Goal: Download file/media

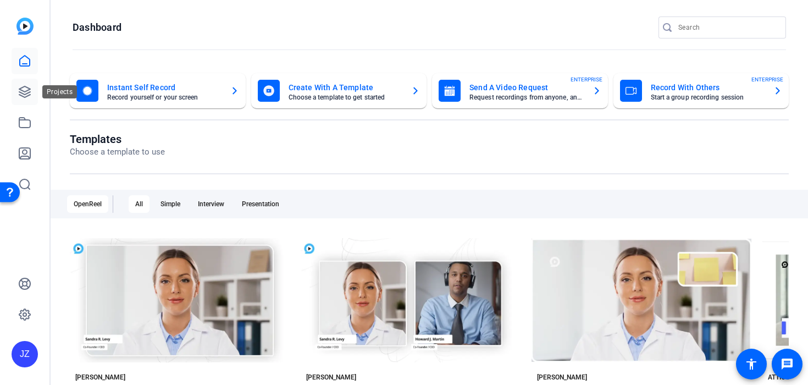
click at [28, 85] on icon at bounding box center [24, 91] width 13 height 13
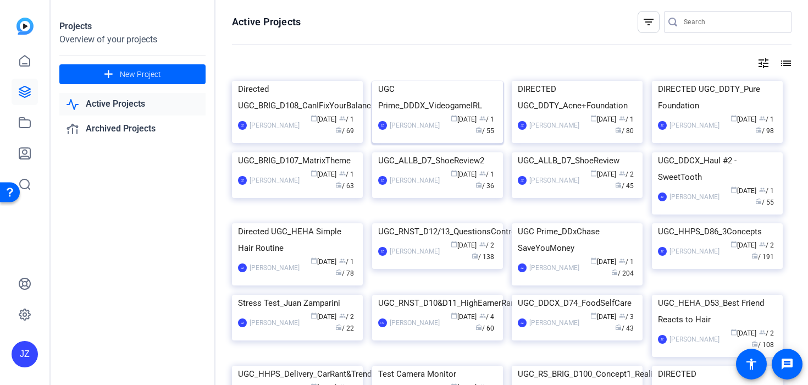
click at [401, 81] on img at bounding box center [437, 81] width 131 height 0
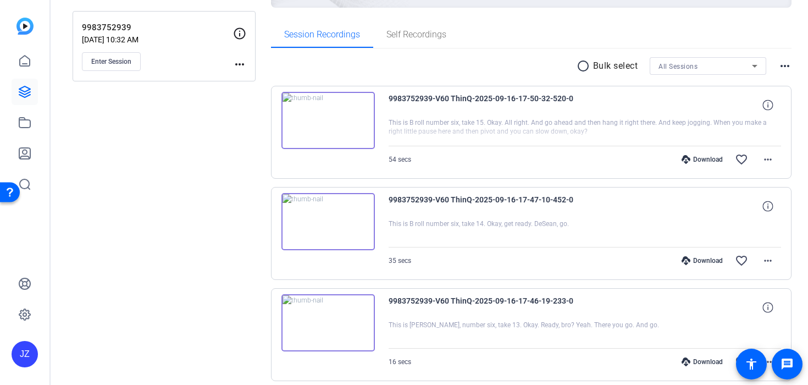
scroll to position [156, 0]
click at [717, 161] on div "Download" at bounding box center [702, 160] width 52 height 9
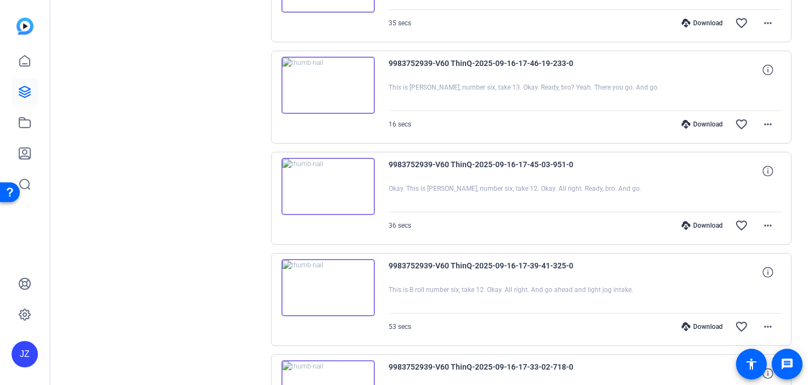
scroll to position [397, 0]
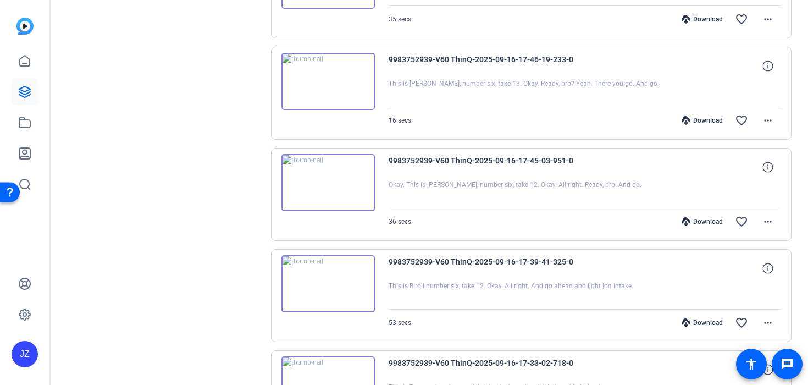
click at [700, 321] on div "Download" at bounding box center [702, 322] width 52 height 9
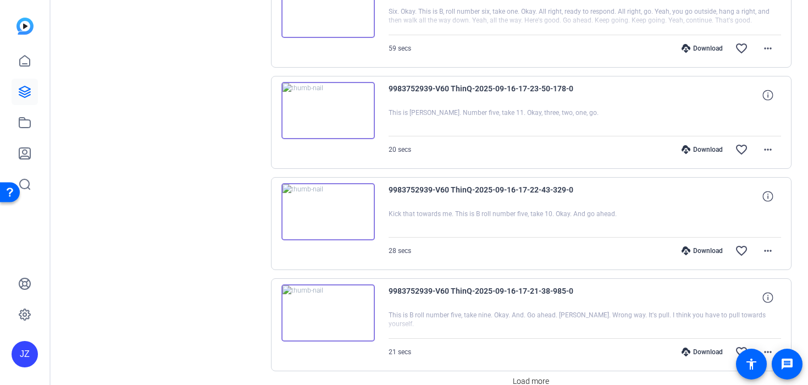
scroll to position [929, 0]
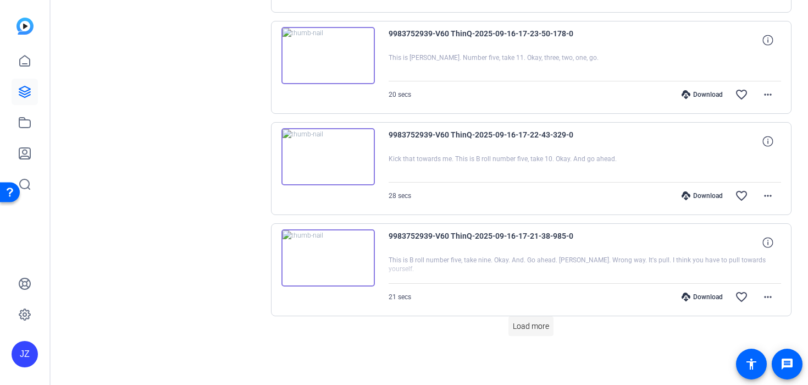
click at [543, 313] on span at bounding box center [531, 326] width 45 height 26
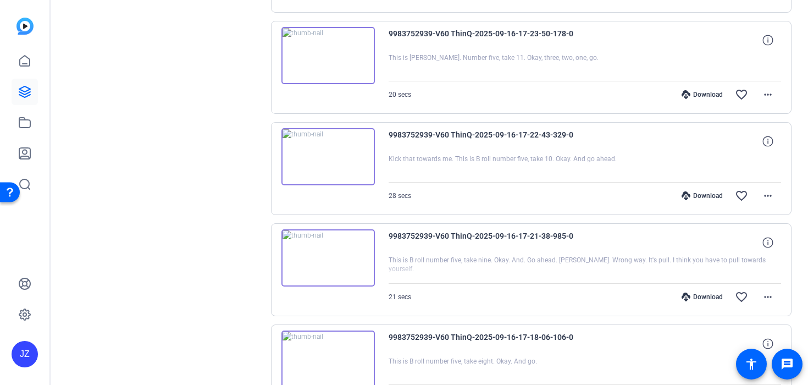
click at [709, 96] on div "Download" at bounding box center [702, 94] width 52 height 9
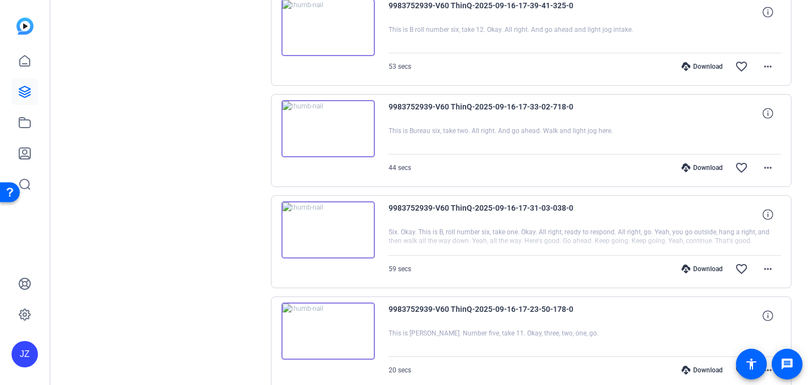
scroll to position [643, 0]
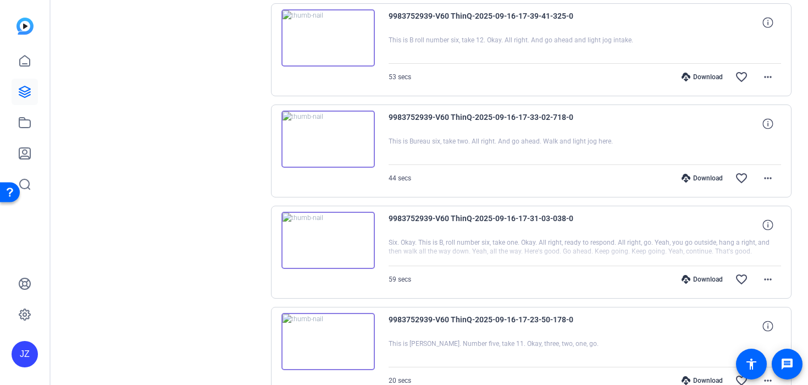
click at [691, 275] on icon at bounding box center [686, 279] width 9 height 9
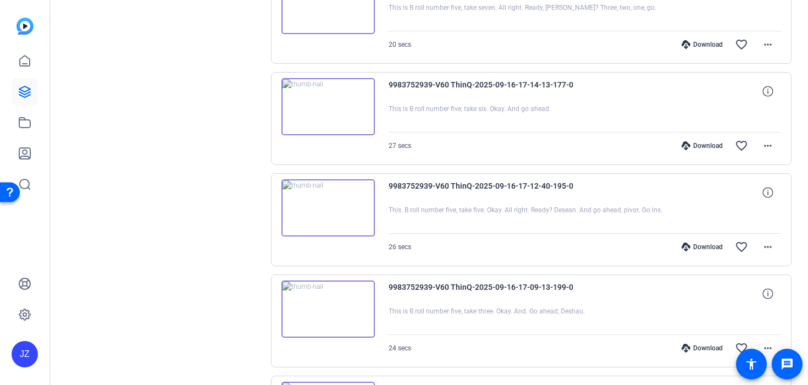
scroll to position [1381, 0]
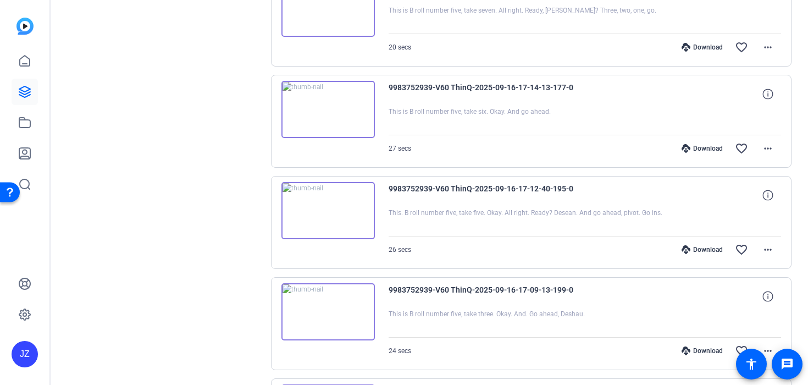
click at [703, 351] on div "Download" at bounding box center [702, 350] width 52 height 9
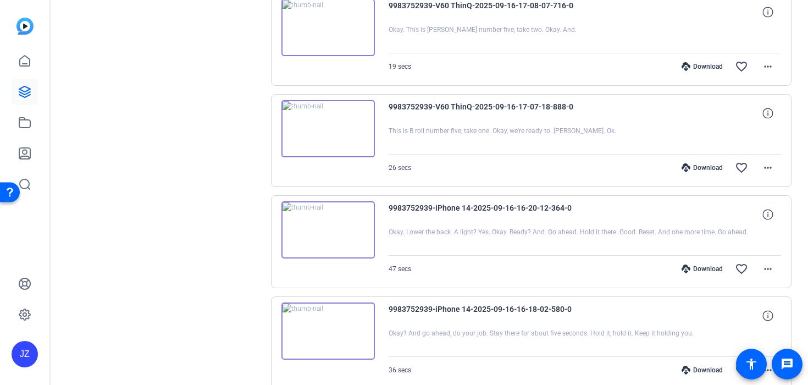
scroll to position [1765, 0]
click at [694, 373] on div "Download" at bounding box center [702, 371] width 52 height 9
click at [702, 266] on div "Download" at bounding box center [702, 270] width 52 height 9
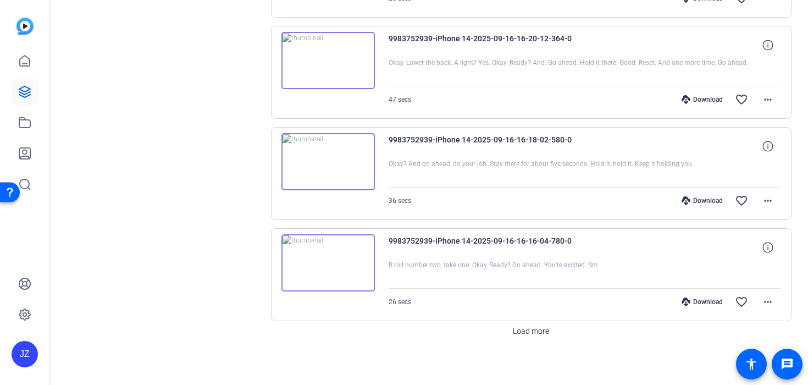
scroll to position [1941, 0]
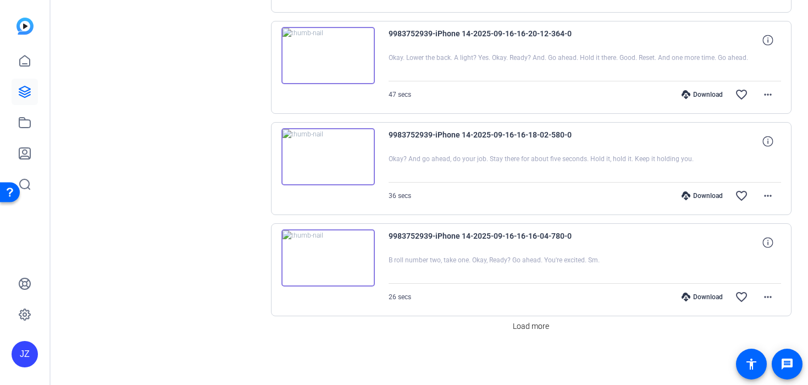
click at [707, 296] on div "Download" at bounding box center [702, 296] width 52 height 9
click at [535, 325] on span "Load more" at bounding box center [531, 327] width 36 height 12
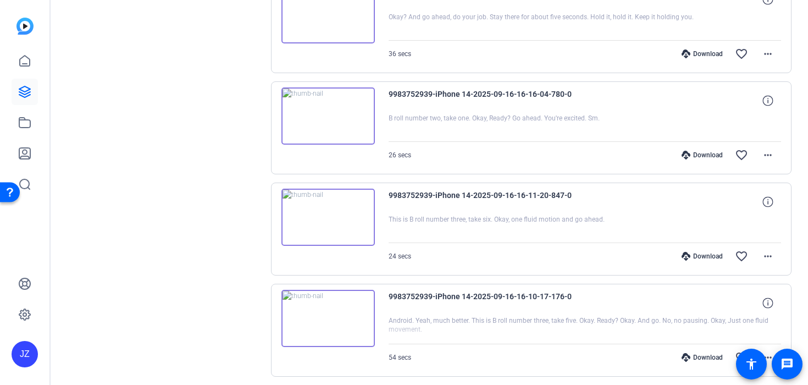
scroll to position [2079, 0]
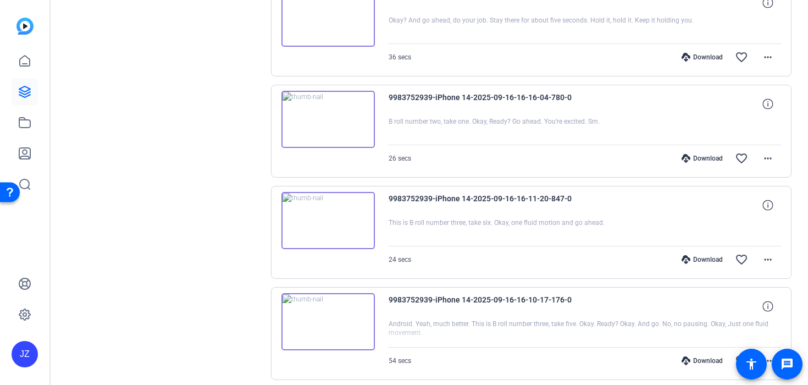
click at [711, 255] on div "Download favorite_border more_horiz" at bounding box center [643, 259] width 275 height 26
click at [714, 259] on div "Download" at bounding box center [702, 259] width 52 height 9
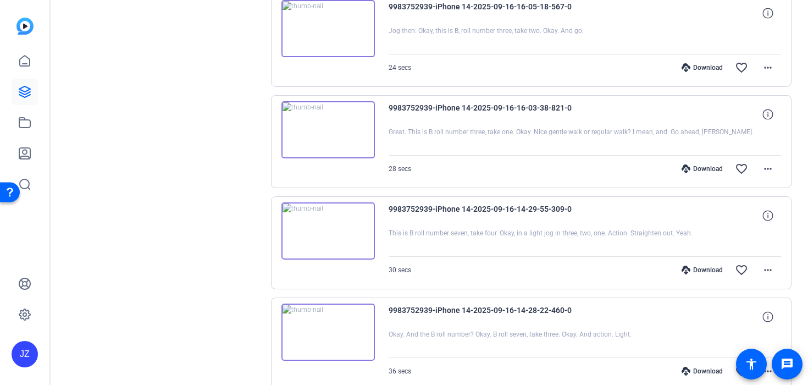
scroll to position [2678, 0]
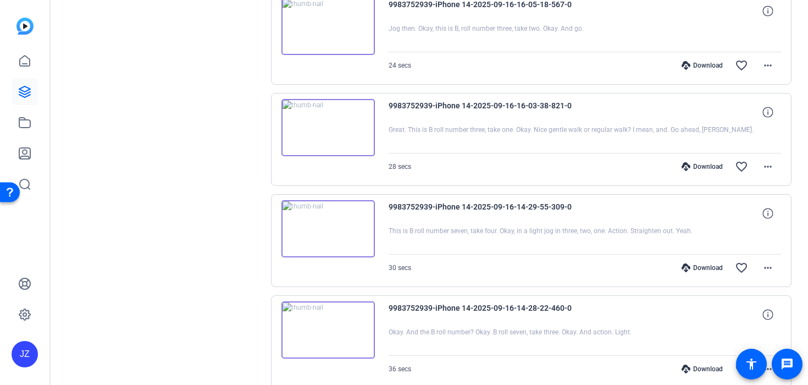
click at [707, 266] on div "Download" at bounding box center [702, 267] width 52 height 9
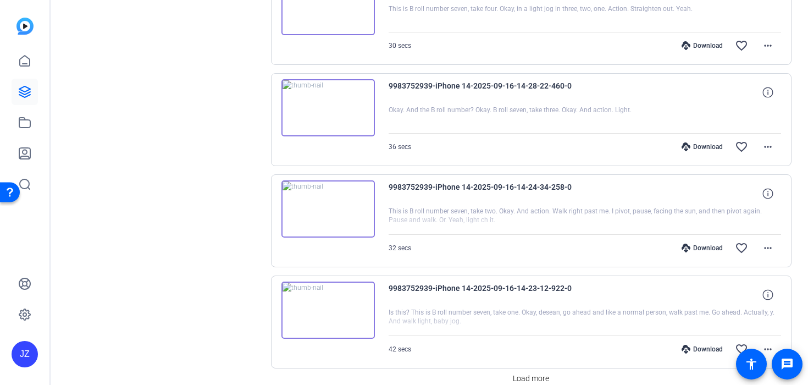
scroll to position [2902, 0]
click at [703, 245] on div "Download" at bounding box center [702, 246] width 52 height 9
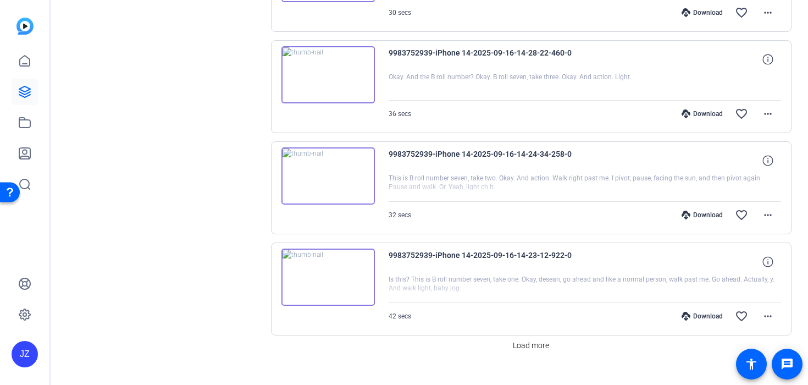
scroll to position [2952, 0]
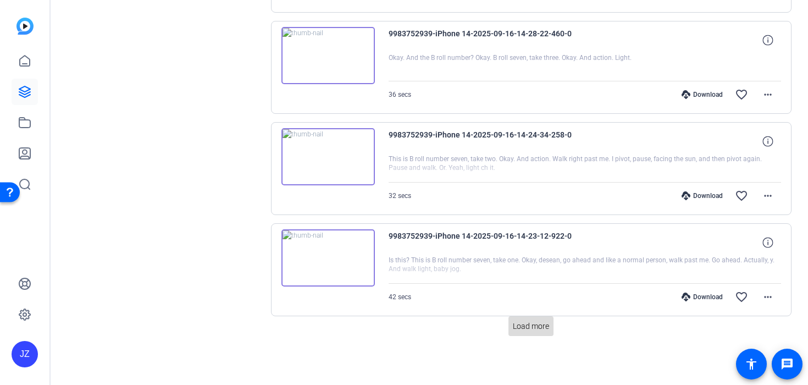
click at [531, 323] on span "Load more" at bounding box center [531, 327] width 36 height 12
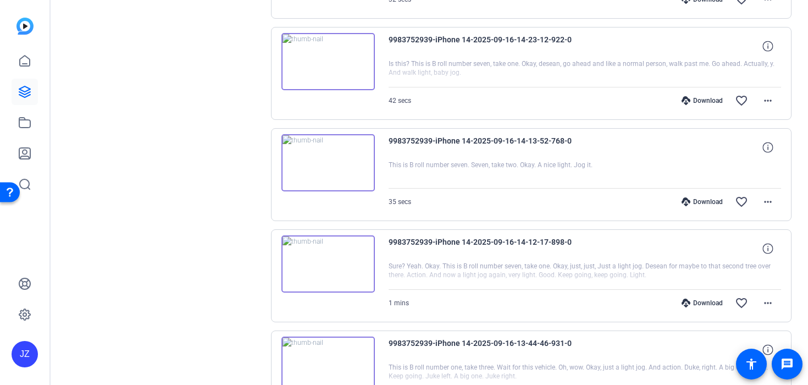
scroll to position [3148, 0]
click at [699, 198] on div "Download favorite_border more_horiz" at bounding box center [643, 203] width 275 height 26
click at [698, 203] on div "Download" at bounding box center [702, 202] width 52 height 9
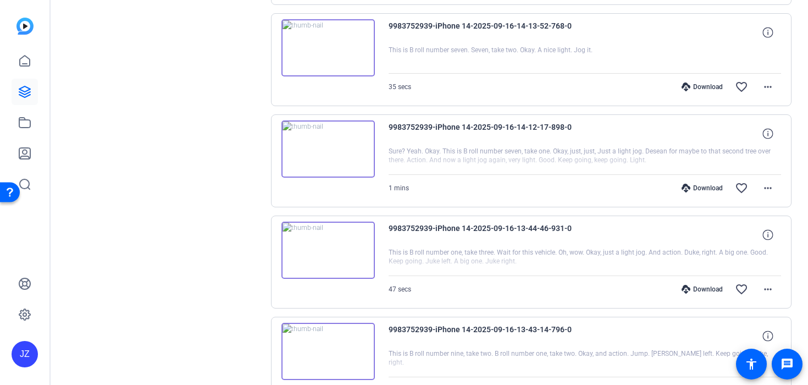
scroll to position [3309, 0]
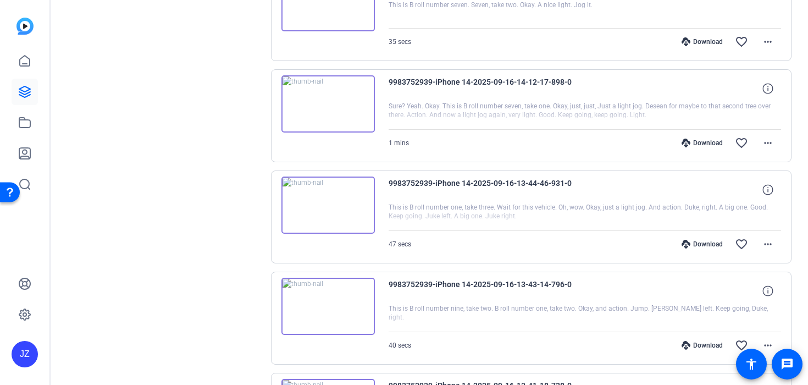
click at [706, 241] on div "Download" at bounding box center [702, 244] width 52 height 9
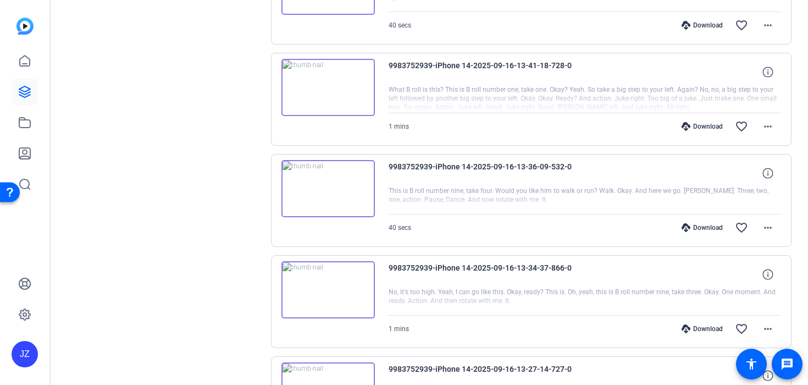
scroll to position [3638, 0]
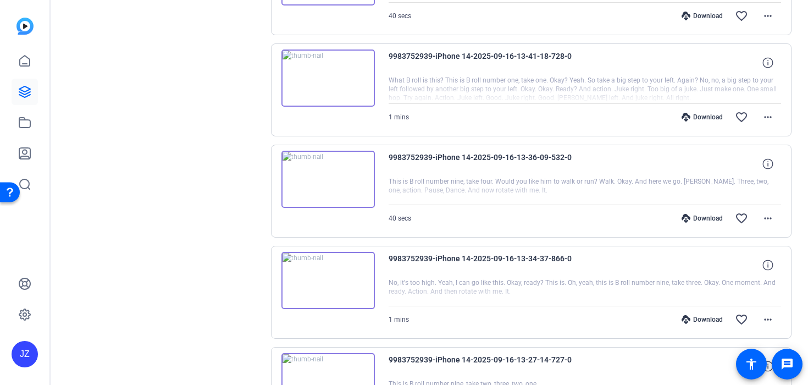
click at [697, 223] on div "Download favorite_border more_horiz" at bounding box center [643, 218] width 275 height 26
click at [698, 220] on div "Download" at bounding box center [702, 218] width 52 height 9
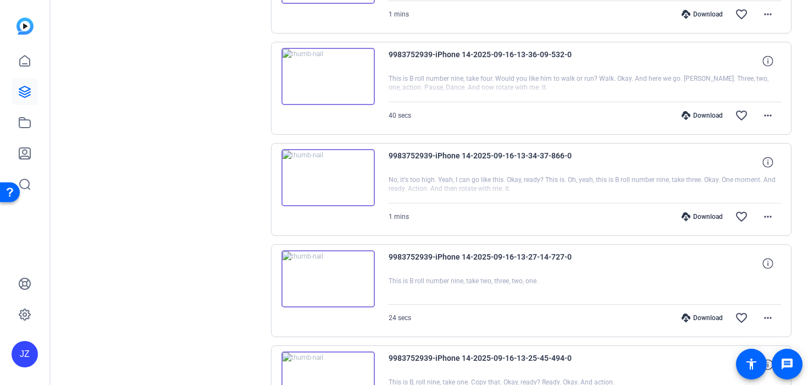
scroll to position [3741, 0]
click at [686, 316] on icon at bounding box center [686, 317] width 9 height 9
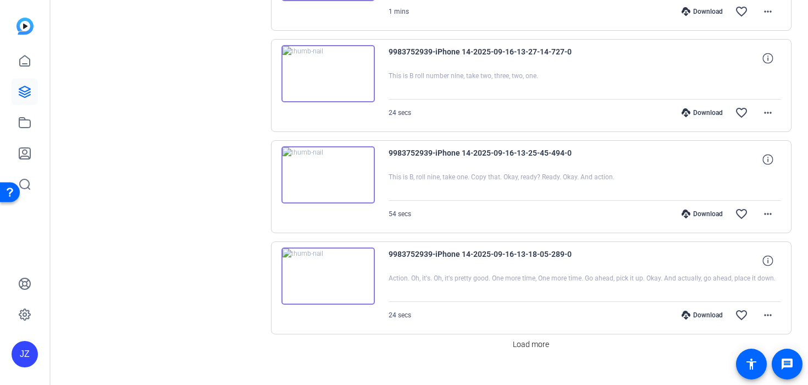
scroll to position [3948, 0]
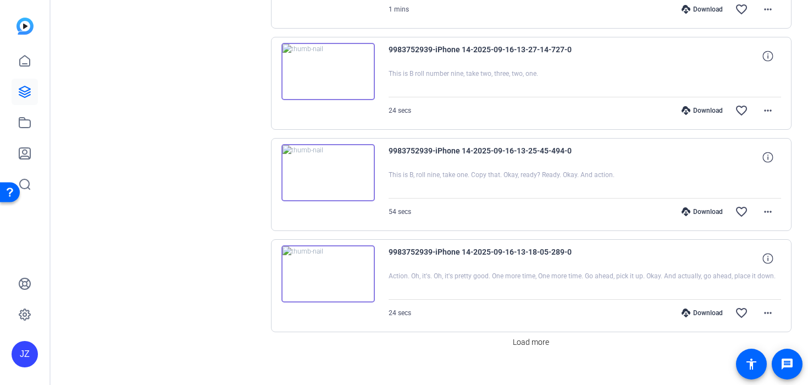
click at [687, 315] on icon at bounding box center [686, 312] width 9 height 9
click at [535, 342] on span "Load more" at bounding box center [531, 342] width 36 height 12
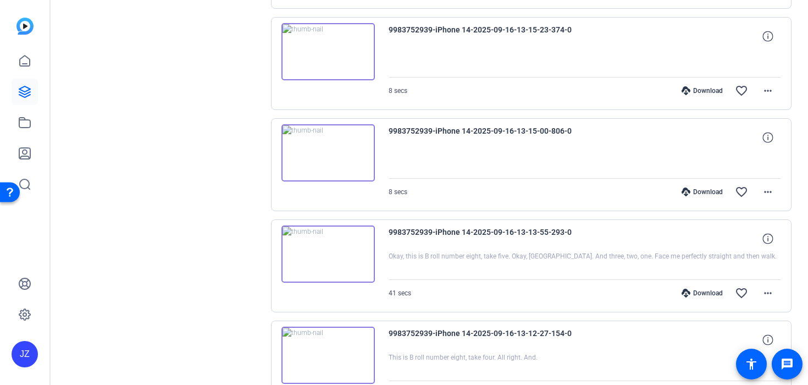
scroll to position [4376, 0]
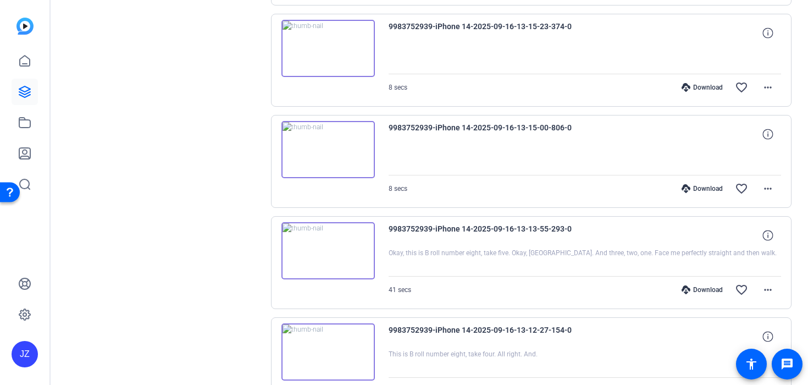
click at [698, 290] on div "Download" at bounding box center [702, 289] width 52 height 9
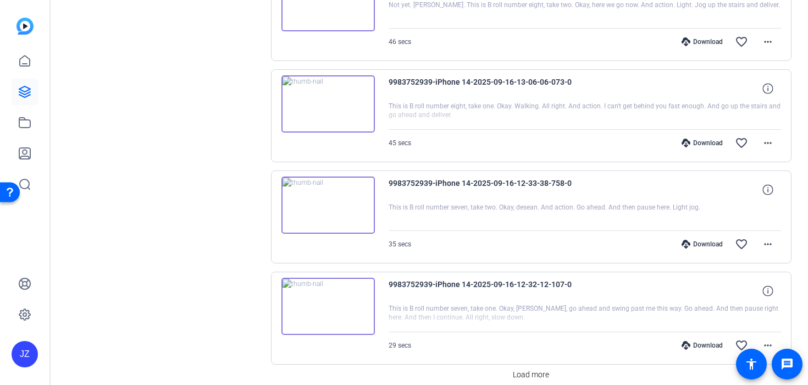
scroll to position [4976, 0]
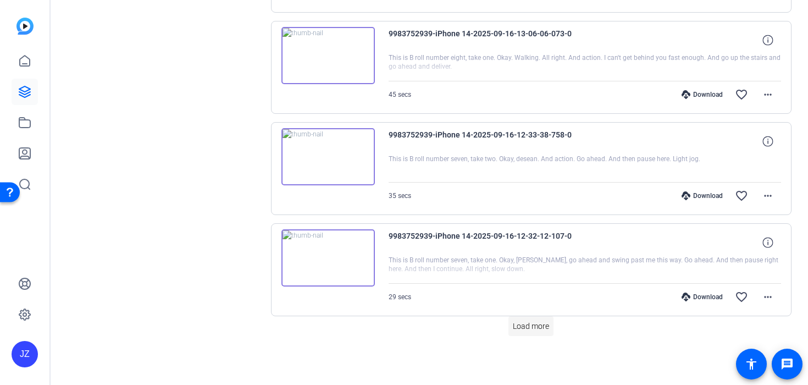
click at [522, 328] on span "Load more" at bounding box center [531, 327] width 36 height 12
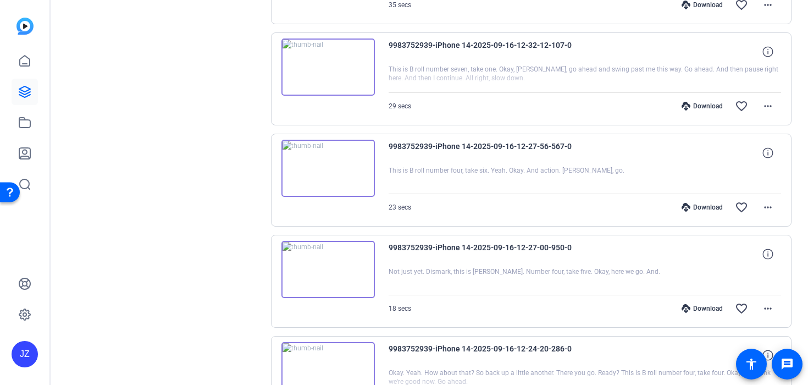
scroll to position [5169, 0]
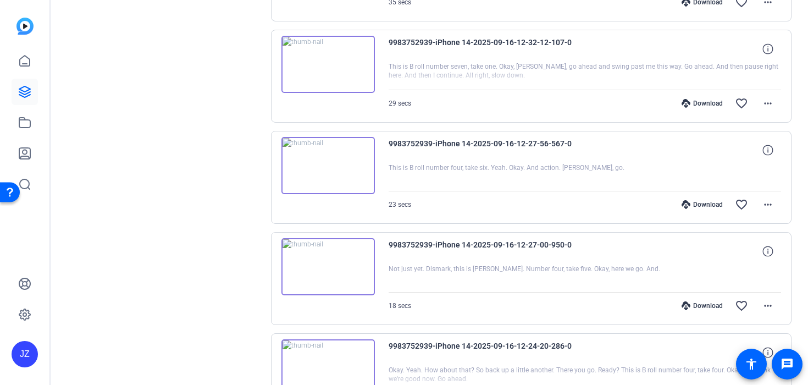
click at [688, 307] on icon at bounding box center [686, 305] width 9 height 9
click at [703, 205] on div "Download" at bounding box center [702, 204] width 52 height 9
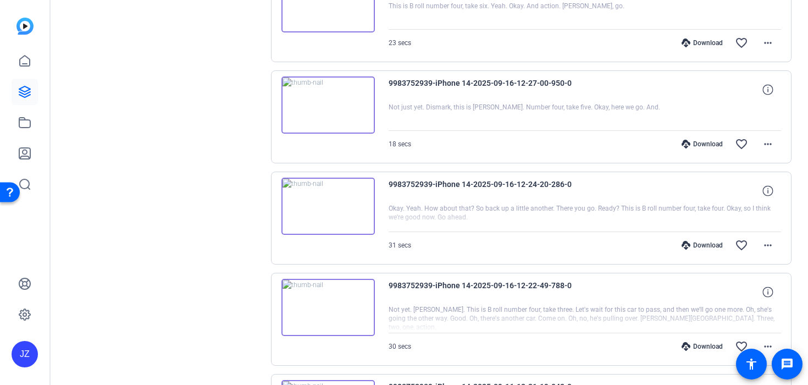
scroll to position [5462, 0]
